Goal: Check status: Check status

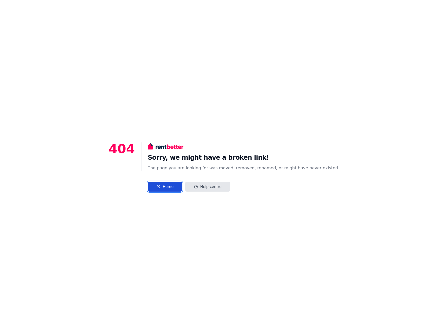
click at [180, 187] on link "Home" at bounding box center [165, 187] width 34 height 10
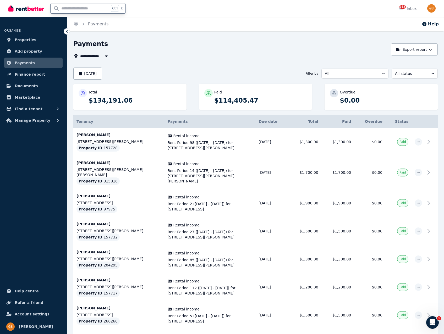
click at [65, 7] on input "text" at bounding box center [80, 8] width 59 height 10
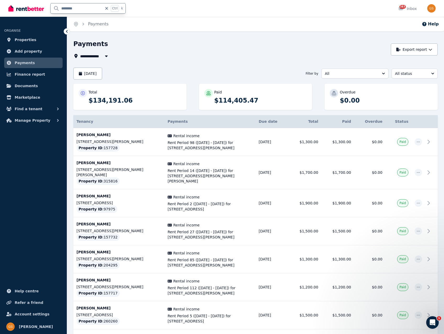
type input "*********"
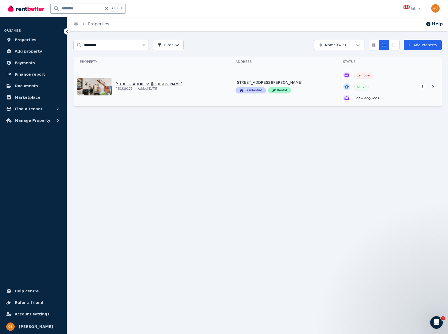
click at [148, 82] on link "View property details" at bounding box center [152, 86] width 156 height 39
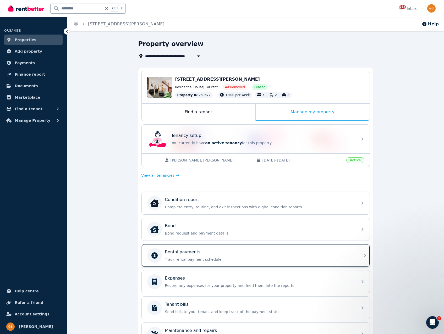
click at [193, 251] on p "Rental payments" at bounding box center [183, 252] width 36 height 6
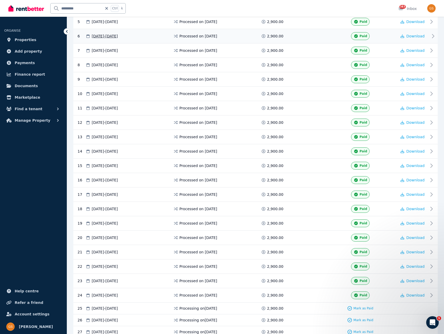
scroll to position [214, 0]
